Goal: Information Seeking & Learning: Learn about a topic

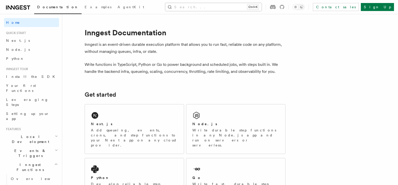
click at [213, 7] on button "Search... Ctrl+K" at bounding box center [213, 7] width 96 height 8
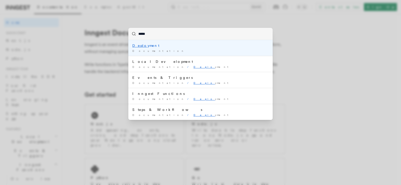
type input "******"
click at [162, 52] on div "Documentation /" at bounding box center [200, 51] width 136 height 4
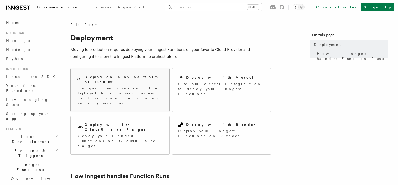
click at [113, 91] on div "Deploy on any platform or runtime Inngest Functions can be deployed to any serv…" at bounding box center [119, 89] width 99 height 43
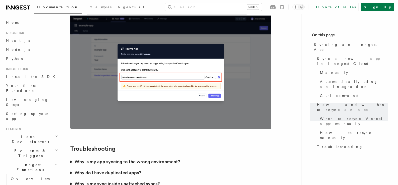
scroll to position [50, 0]
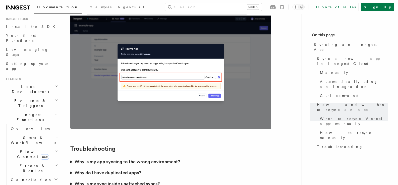
click at [54, 112] on icon "button" at bounding box center [56, 114] width 4 height 4
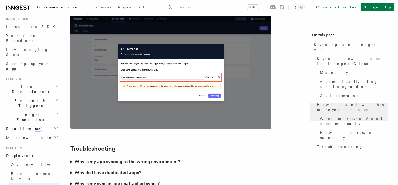
scroll to position [100, 0]
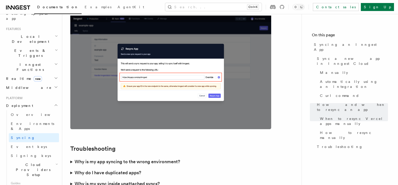
click at [55, 163] on icon "button" at bounding box center [56, 165] width 3 height 4
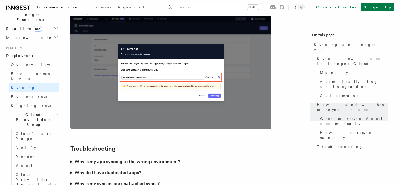
click at [55, 112] on icon "button" at bounding box center [56, 114] width 3 height 4
click at [26, 150] on span "Self hosting" at bounding box center [29, 152] width 37 height 4
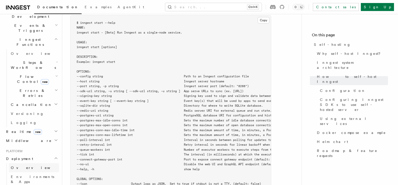
scroll to position [150, 0]
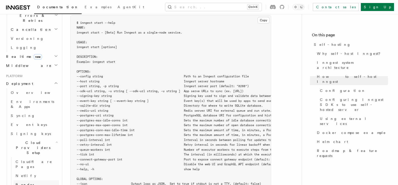
click at [31, 181] on link "Render" at bounding box center [36, 185] width 45 height 9
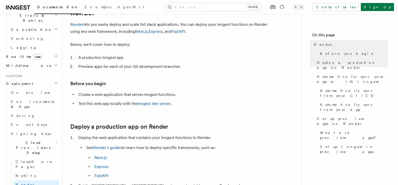
scroll to position [75, 0]
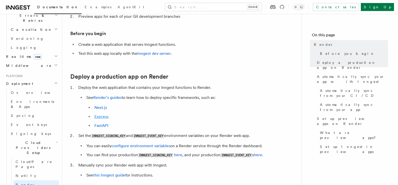
click at [102, 117] on link "Express" at bounding box center [101, 116] width 14 height 5
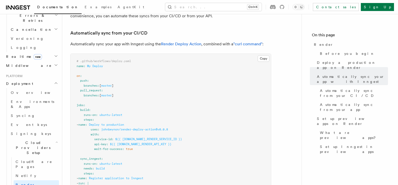
scroll to position [251, 0]
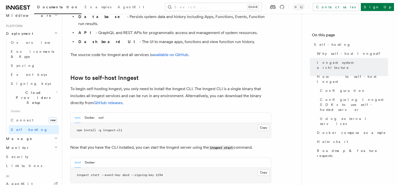
scroll to position [527, 0]
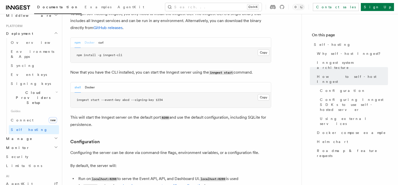
click at [91, 38] on button "Docker" at bounding box center [90, 43] width 10 height 10
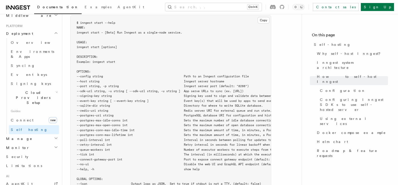
scroll to position [928, 0]
